Goal: Information Seeking & Learning: Find specific fact

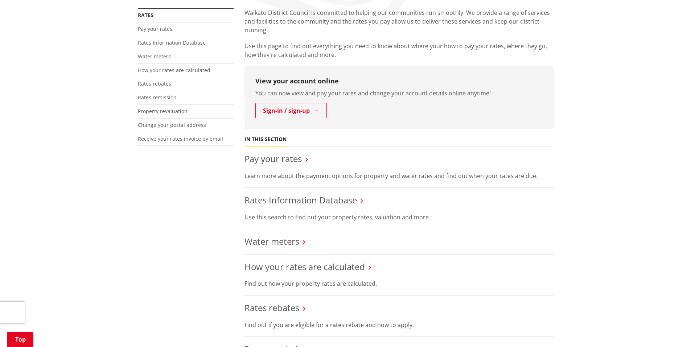
scroll to position [145, 0]
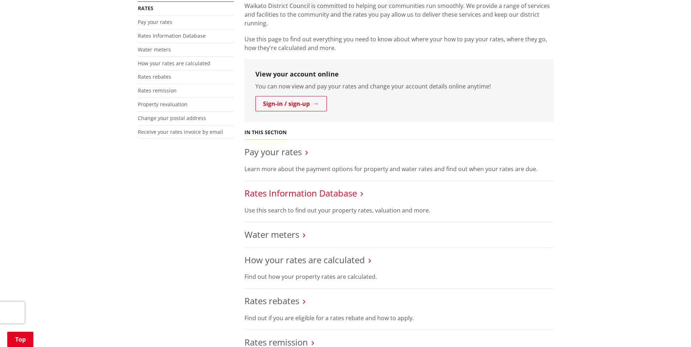
click at [324, 195] on link "Rates Information Database" at bounding box center [300, 193] width 112 height 12
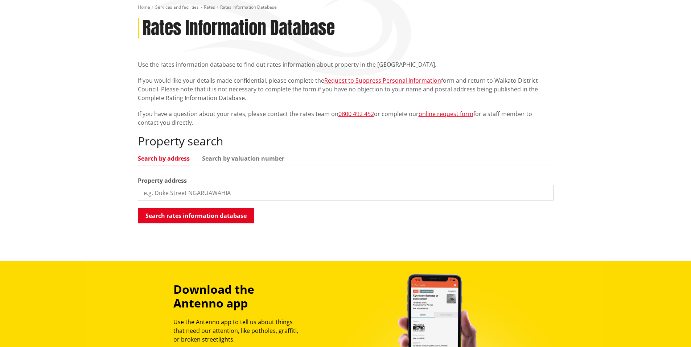
scroll to position [145, 0]
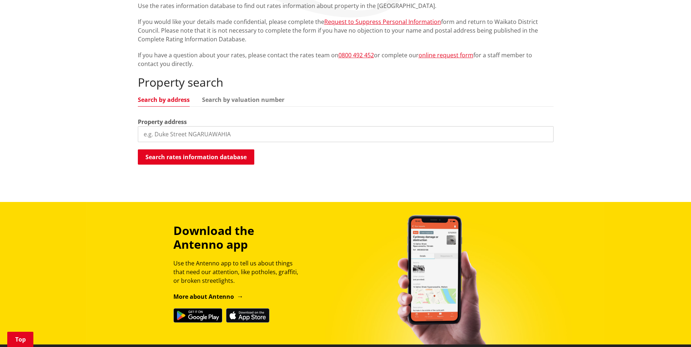
click at [253, 129] on input "search" at bounding box center [346, 134] width 416 height 16
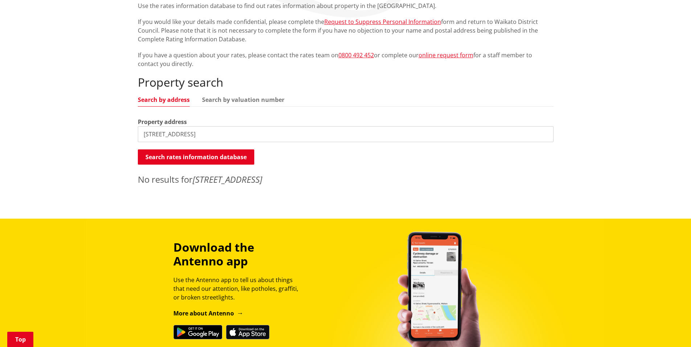
click at [142, 136] on input "6 Korimako Place" at bounding box center [346, 134] width 416 height 16
click at [144, 131] on input "8 Korimako Place" at bounding box center [346, 134] width 416 height 16
type input "6 Korimako Place, Coastlands"
click at [196, 155] on button "Search rates information database" at bounding box center [196, 156] width 116 height 15
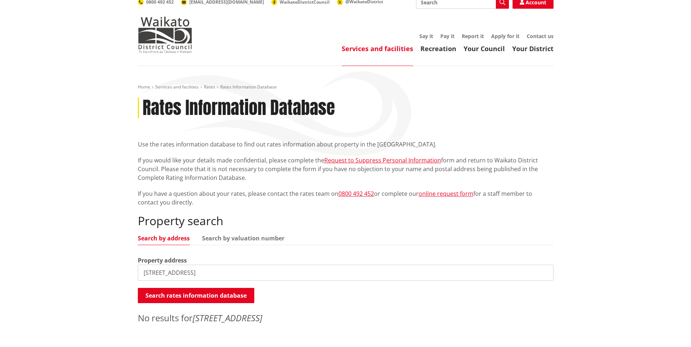
scroll to position [0, 0]
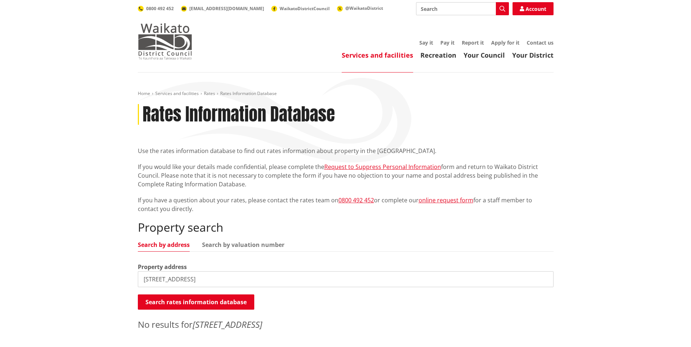
click at [161, 34] on img at bounding box center [165, 41] width 54 height 36
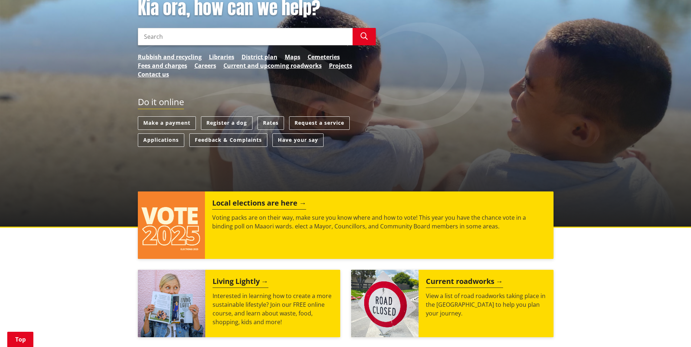
scroll to position [109, 0]
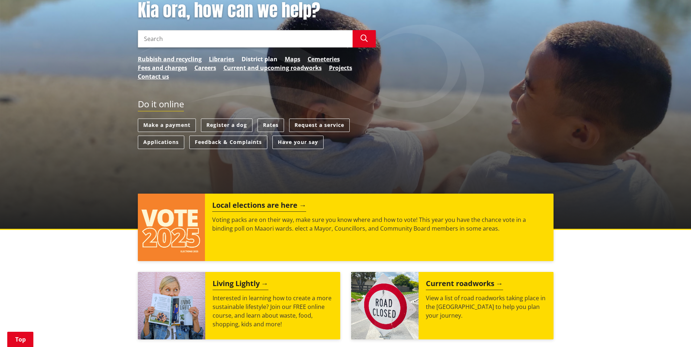
click at [260, 58] on link "District plan" at bounding box center [259, 59] width 36 height 9
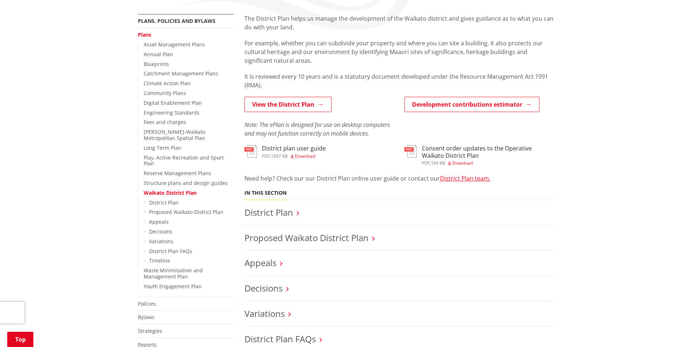
scroll to position [145, 0]
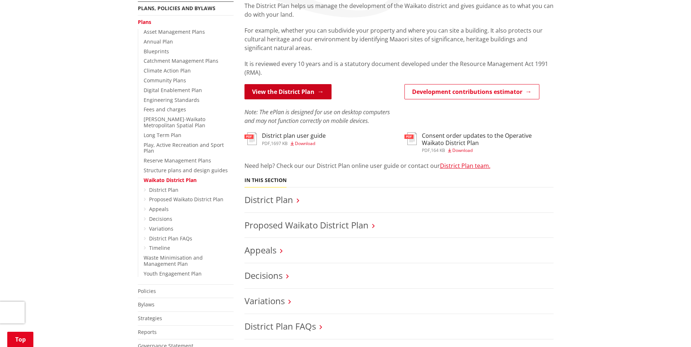
click at [287, 93] on link "View the District Plan" at bounding box center [287, 91] width 87 height 15
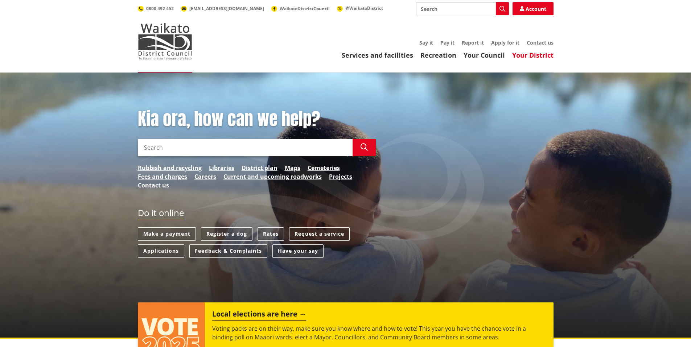
click at [536, 52] on link "Your District" at bounding box center [532, 55] width 41 height 9
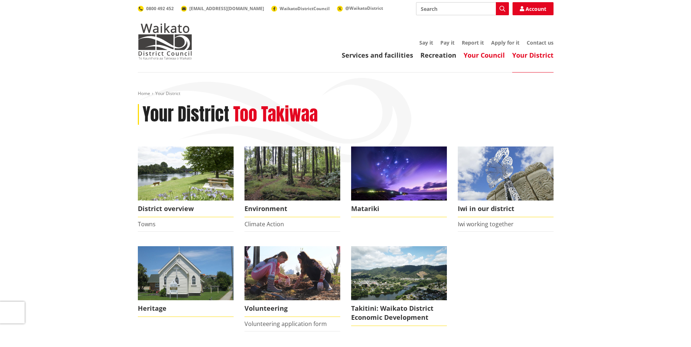
click at [485, 55] on link "Your Council" at bounding box center [483, 55] width 41 height 9
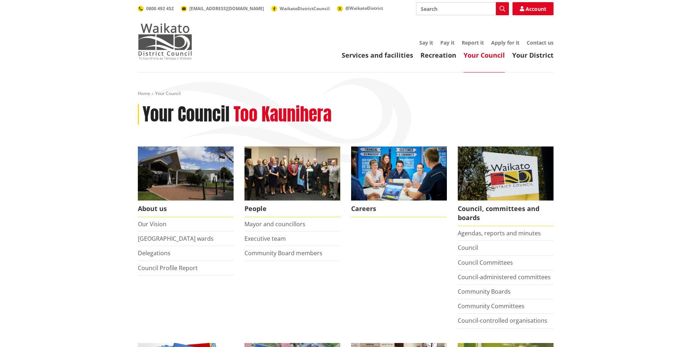
click at [156, 34] on img at bounding box center [165, 41] width 54 height 36
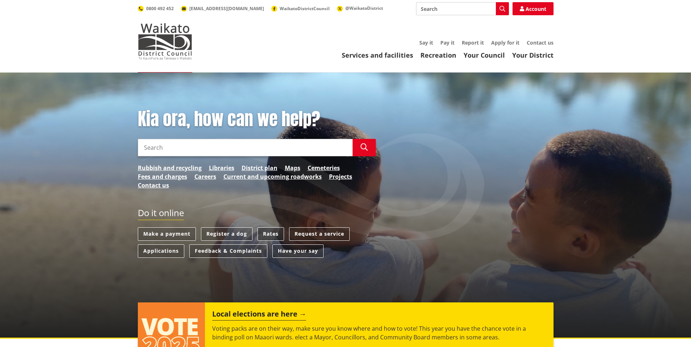
click at [271, 236] on link "Rates" at bounding box center [270, 233] width 26 height 13
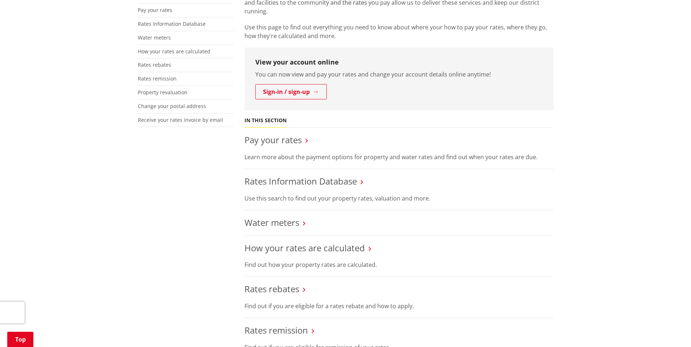
scroll to position [218, 0]
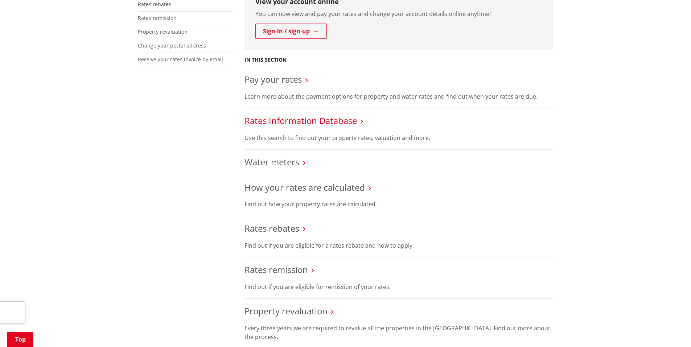
click at [332, 121] on link "Rates Information Database" at bounding box center [300, 121] width 112 height 12
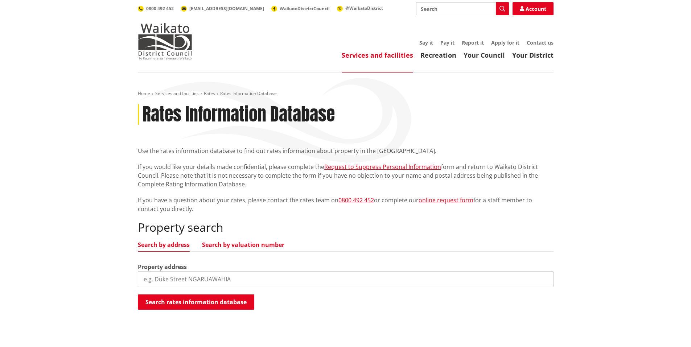
click at [233, 243] on link "Search by valuation number" at bounding box center [243, 245] width 82 height 6
click at [187, 278] on input "search" at bounding box center [346, 279] width 416 height 16
paste input "07151/105.27"
type input "07151/105.27"
click at [196, 298] on button "Search rates information database" at bounding box center [196, 301] width 116 height 15
